Goal: Navigation & Orientation: Find specific page/section

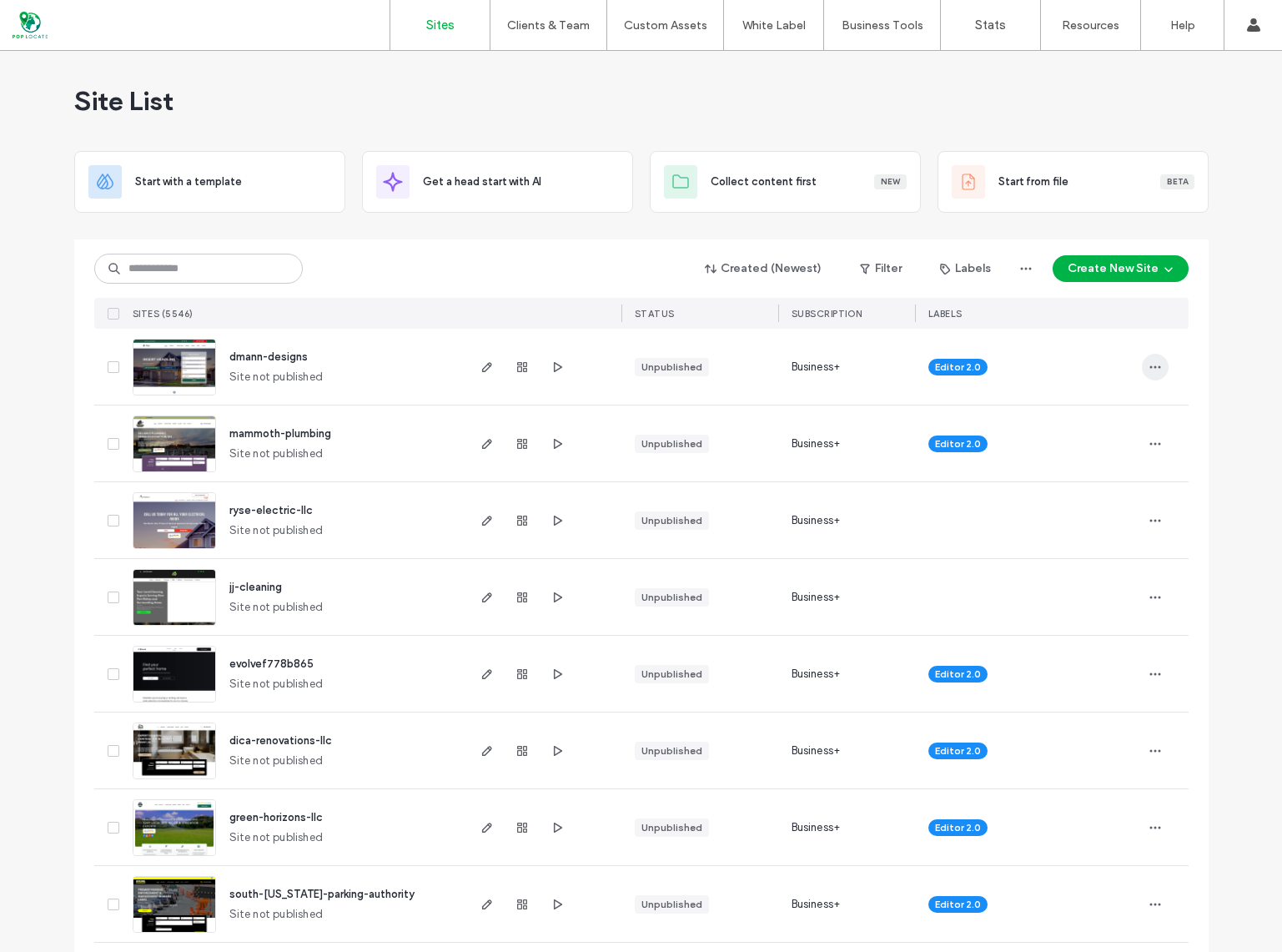
click at [1153, 362] on icon "button" at bounding box center [1155, 367] width 14 height 14
click at [253, 351] on span "dmann-designs" at bounding box center [269, 357] width 79 height 13
click at [1149, 368] on icon "button" at bounding box center [1155, 367] width 14 height 14
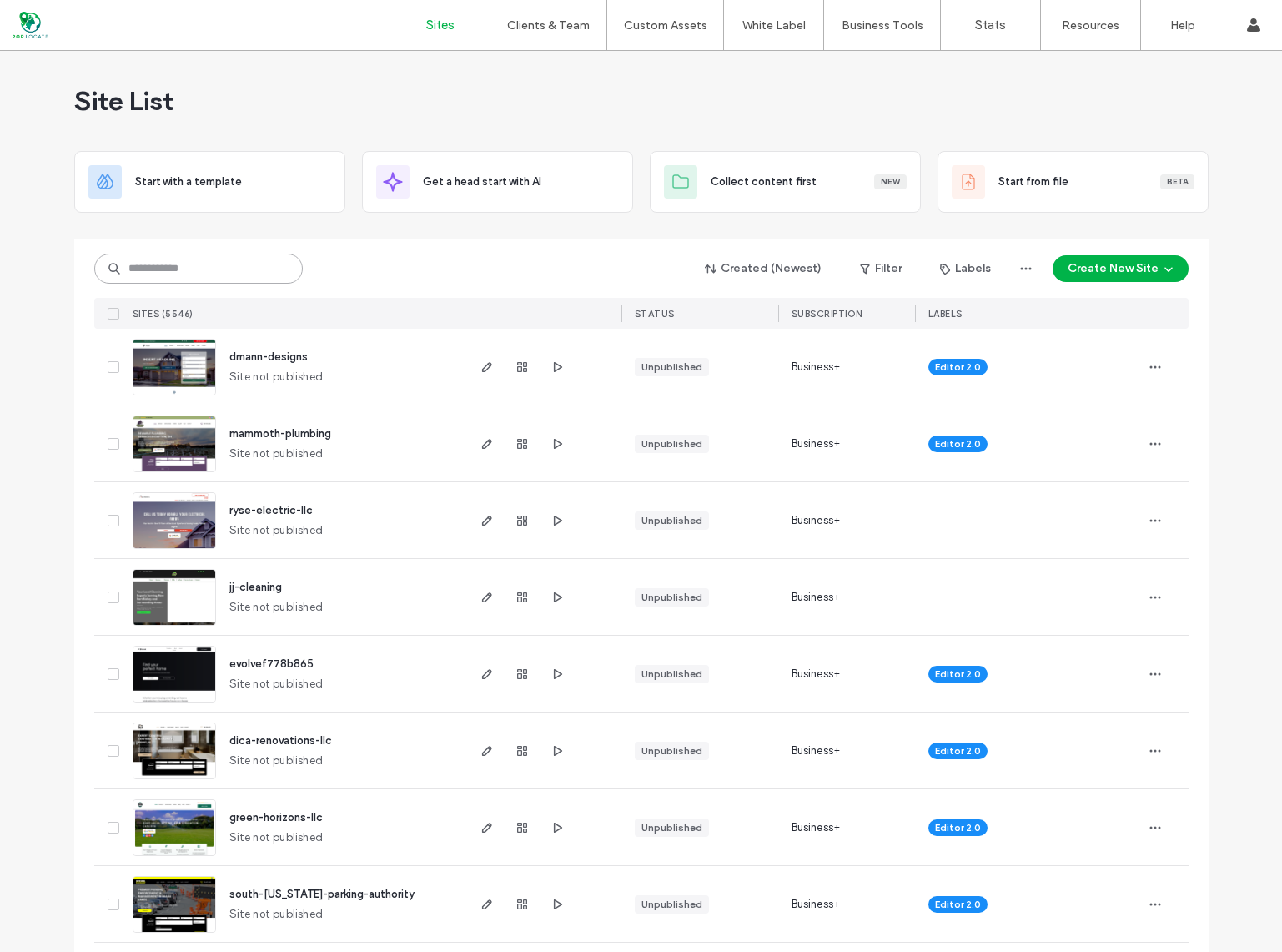
click at [190, 273] on input at bounding box center [198, 268] width 208 height 30
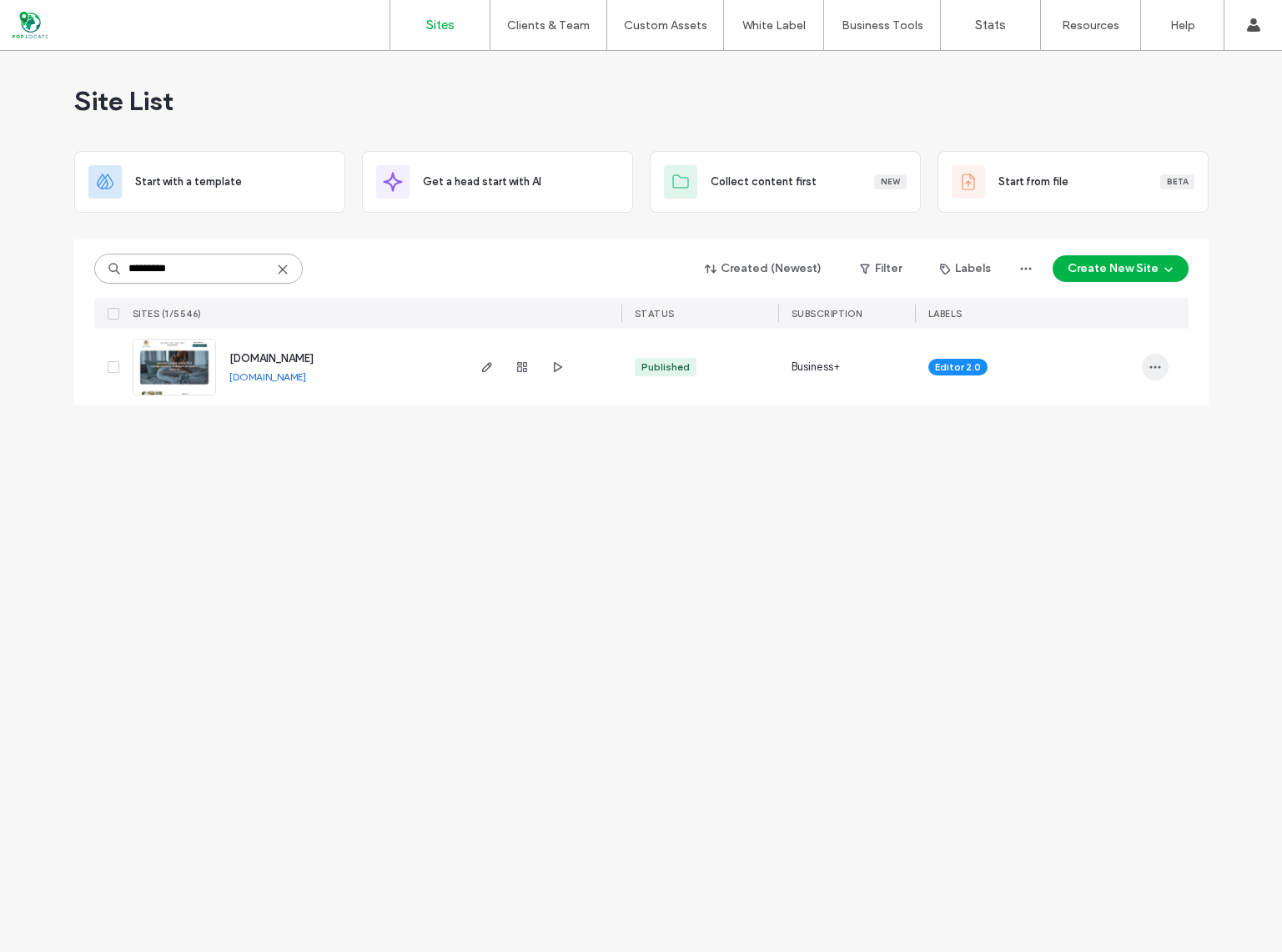
type input "*********"
click at [1154, 365] on icon "button" at bounding box center [1155, 367] width 14 height 14
click at [887, 505] on div "Site List Start with a template Get a head start with AI Collect content first …" at bounding box center [641, 501] width 1282 height 901
click at [276, 352] on span "[DOMAIN_NAME]" at bounding box center [272, 358] width 84 height 13
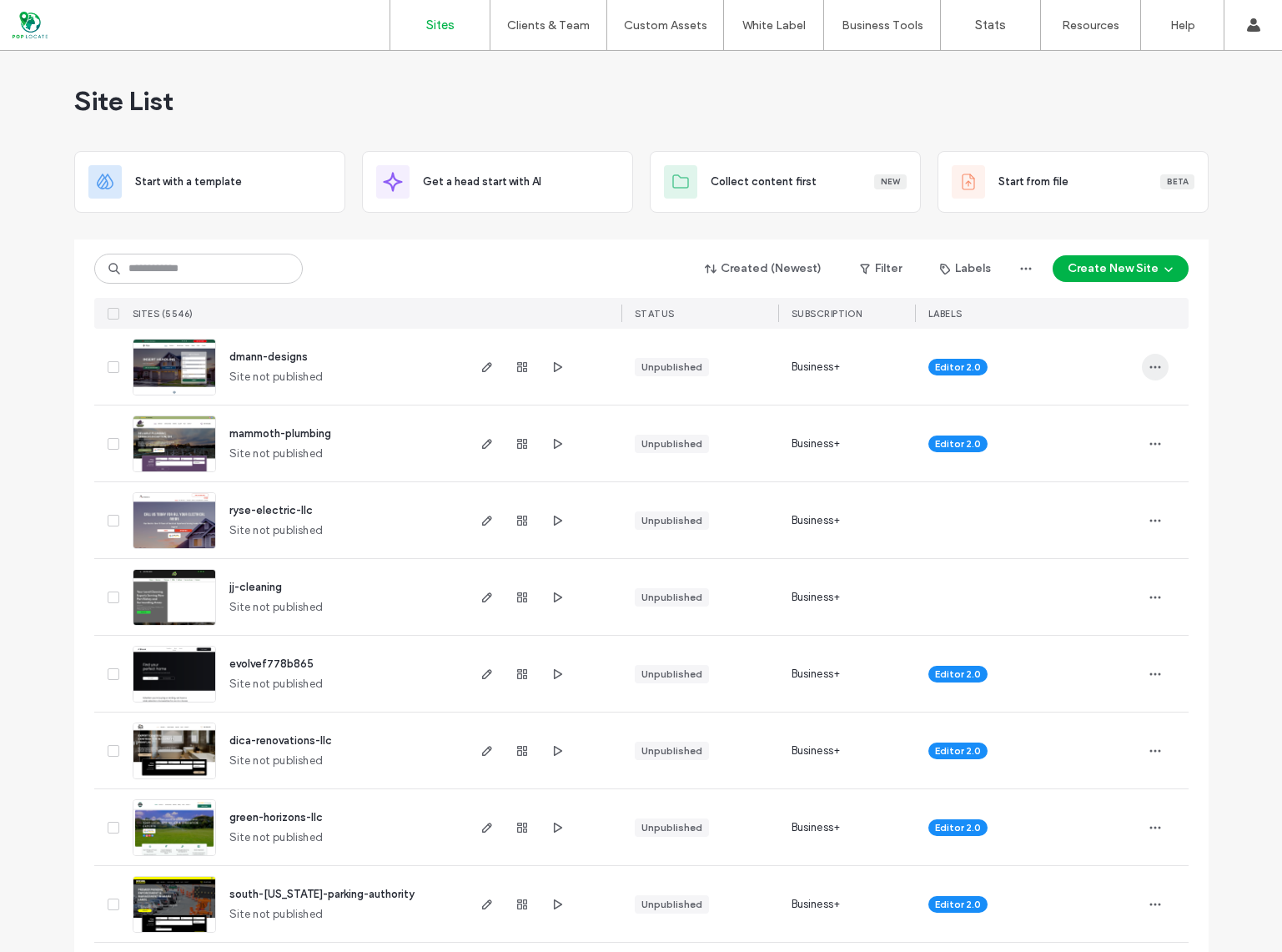
click at [1148, 371] on icon "button" at bounding box center [1155, 367] width 14 height 14
click at [1028, 273] on icon "button" at bounding box center [1026, 269] width 14 height 14
click at [603, 256] on div "Created (Newest) Filter Labels Create New Site" at bounding box center [641, 268] width 1095 height 32
click at [196, 264] on input at bounding box center [198, 268] width 208 height 30
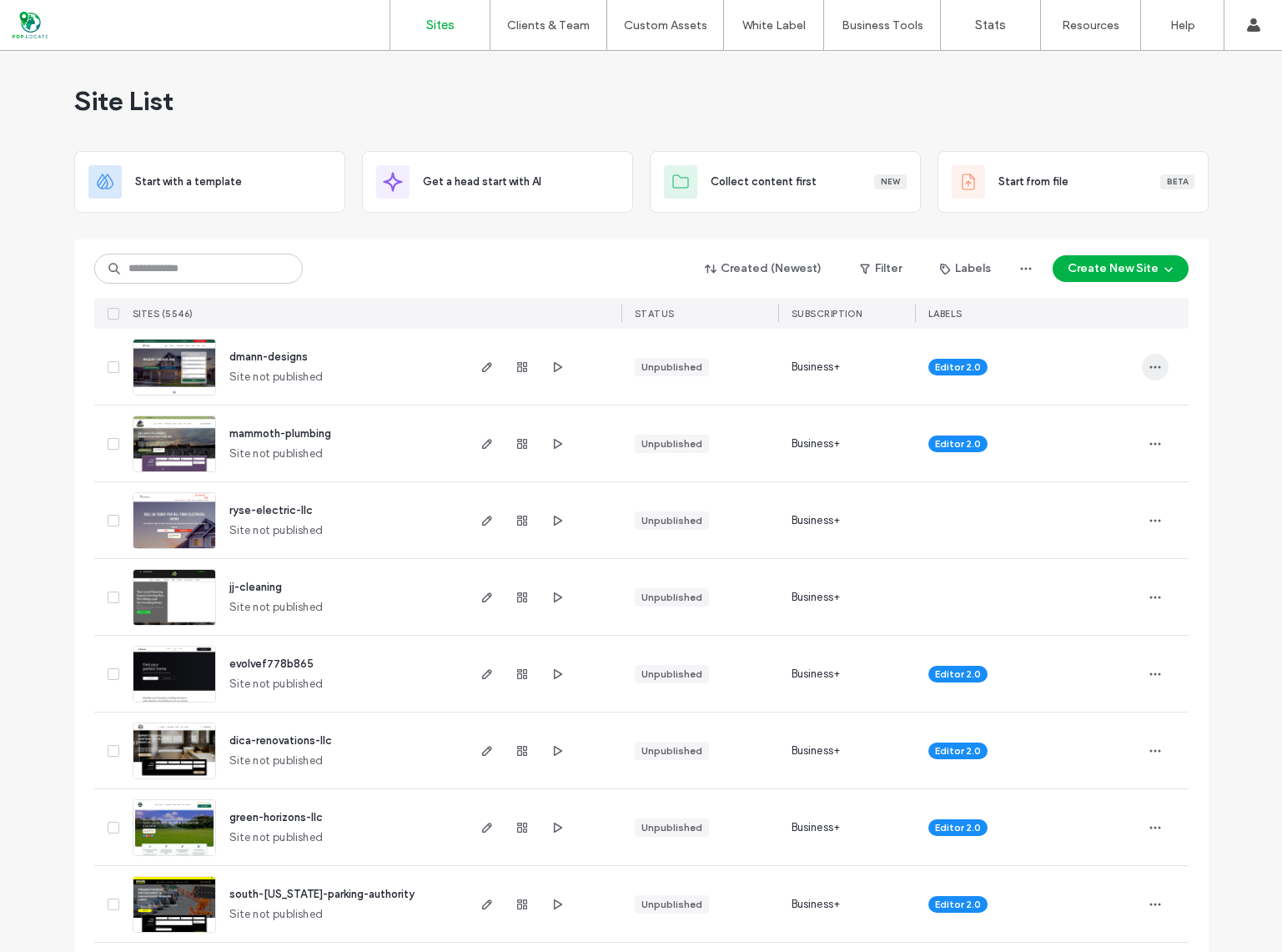
click at [1154, 367] on use "button" at bounding box center [1155, 367] width 11 height 3
click at [167, 262] on input at bounding box center [198, 268] width 208 height 30
type input "*"
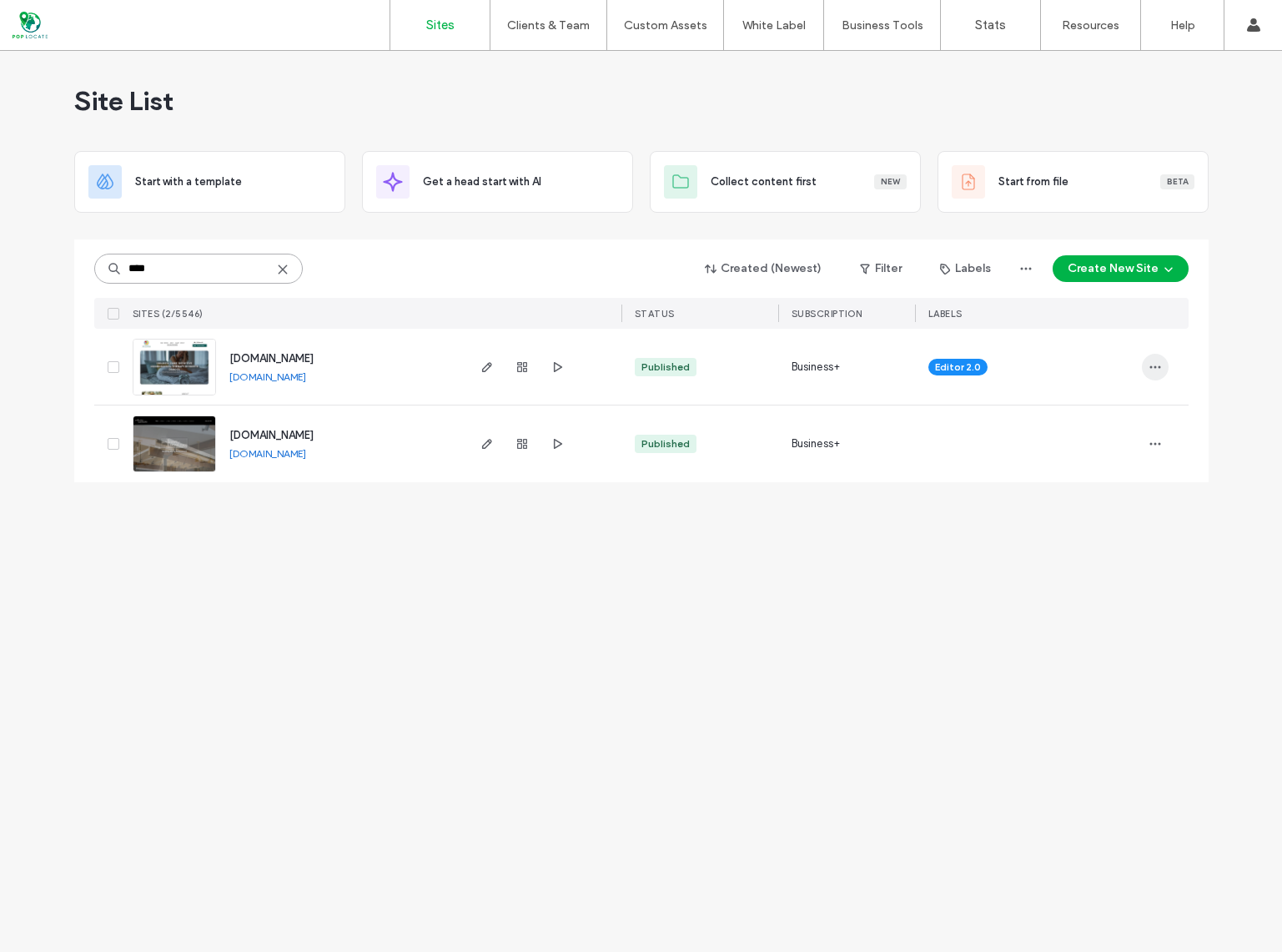
type input "****"
click at [1155, 364] on icon "button" at bounding box center [1155, 367] width 14 height 14
click at [832, 591] on div "Site List Start with a template Get a head start with AI Collect content first …" at bounding box center [641, 501] width 1282 height 901
click at [272, 356] on span "[DOMAIN_NAME]" at bounding box center [272, 358] width 84 height 13
